Goal: Task Accomplishment & Management: Complete application form

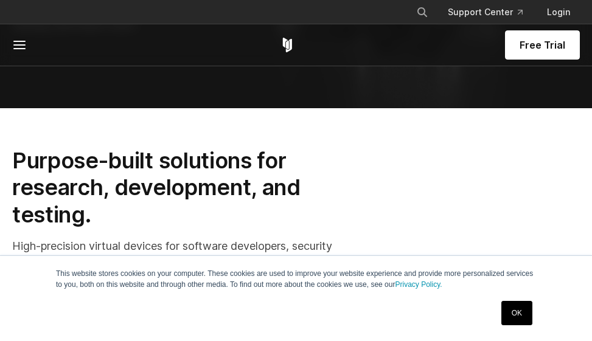
click at [508, 305] on link "OK" at bounding box center [516, 313] width 31 height 24
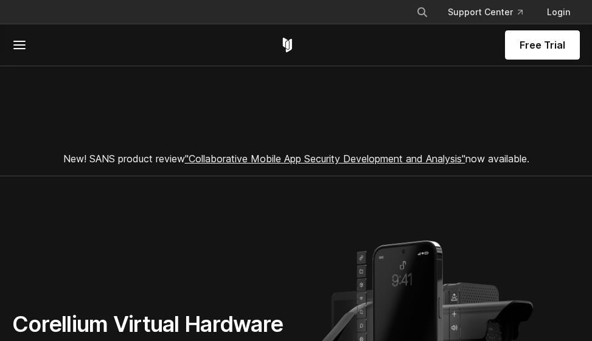
click at [529, 44] on span "Free Trial" at bounding box center [542, 45] width 46 height 15
drag, startPoint x: 528, startPoint y: 44, endPoint x: 295, endPoint y: 204, distance: 282.9
click at [295, 204] on section "Corellium Virtual Hardware We changed what's possible, so you can build what's …" at bounding box center [296, 324] width 592 height 297
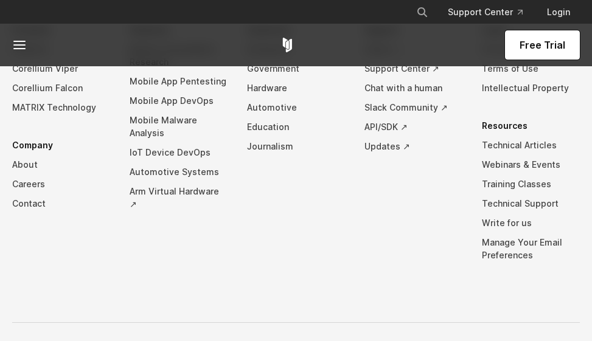
scroll to position [3060, 0]
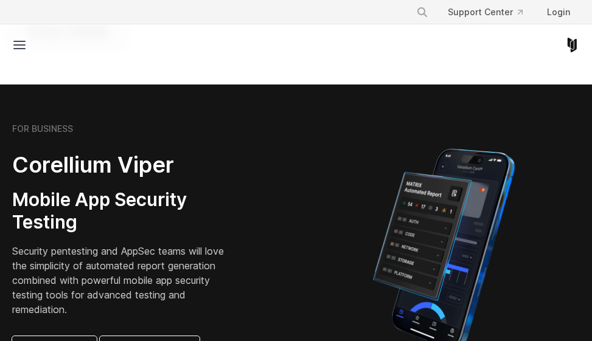
scroll to position [243, 0]
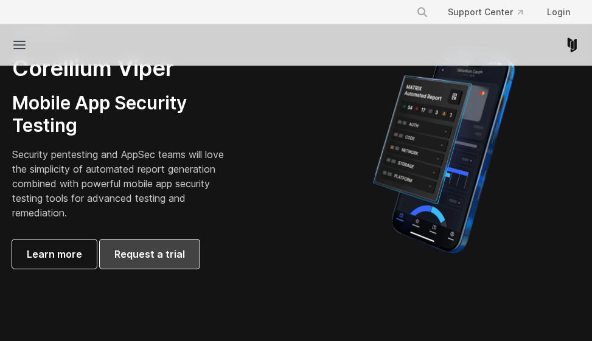
click at [120, 248] on span "Request a trial" at bounding box center [149, 254] width 71 height 15
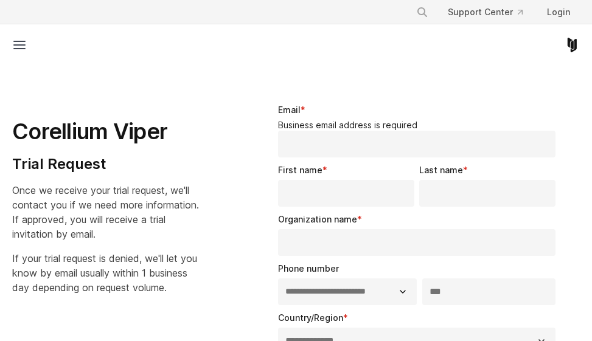
select select "**"
